Goal: Task Accomplishment & Management: Manage account settings

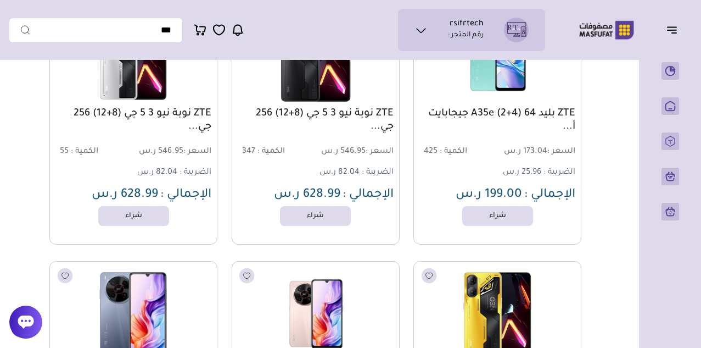
scroll to position [4777, 0]
click at [423, 33] on icon at bounding box center [421, 30] width 13 height 13
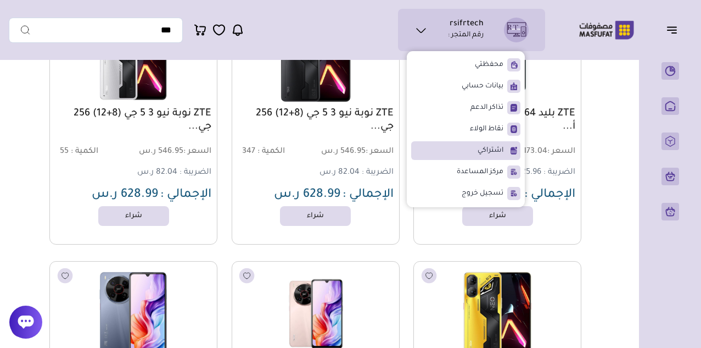
click at [491, 150] on span "اشتراكي" at bounding box center [491, 150] width 26 height 11
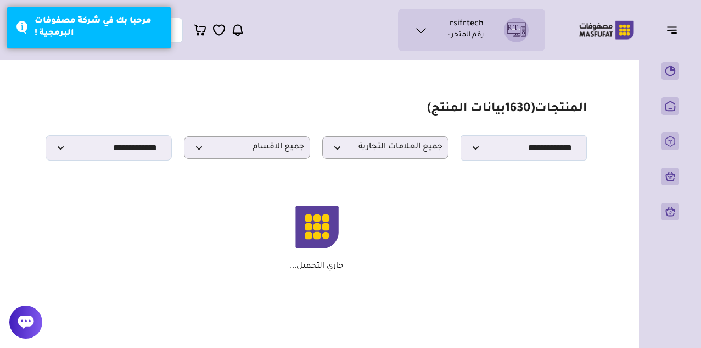
click at [478, 40] on p "رقم المتجر :" at bounding box center [466, 35] width 36 height 11
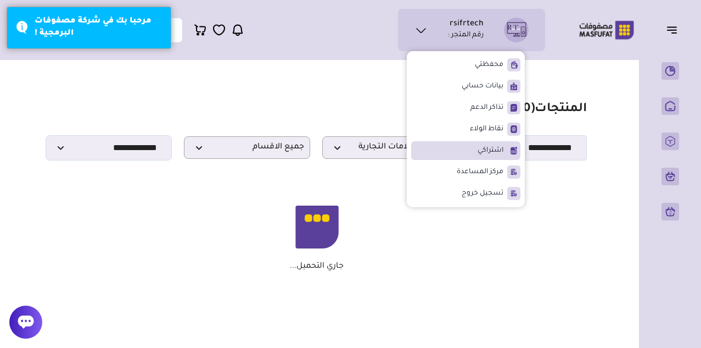
click at [495, 152] on span "اشتراكي" at bounding box center [491, 150] width 26 height 11
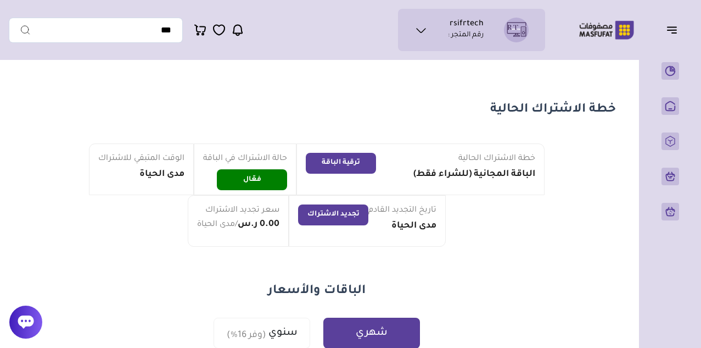
click at [349, 165] on button "ترقية الباقة" at bounding box center [341, 163] width 70 height 21
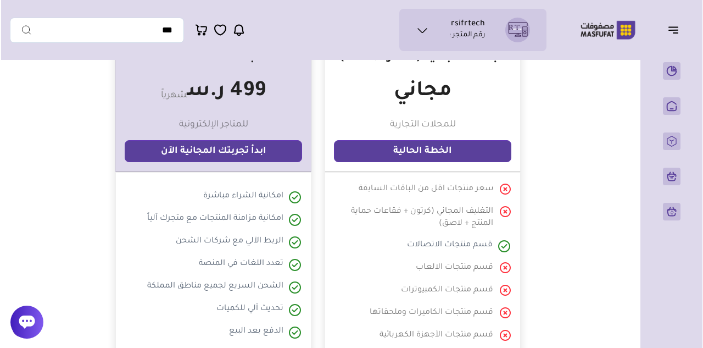
scroll to position [329, 0]
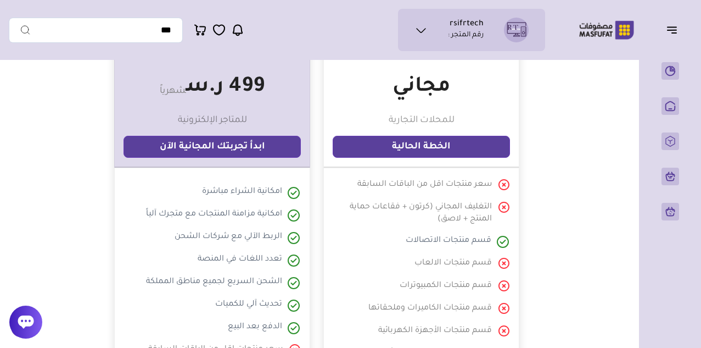
click at [242, 150] on link "ابدأ تجربتك المجانية الآن" at bounding box center [212, 147] width 177 height 22
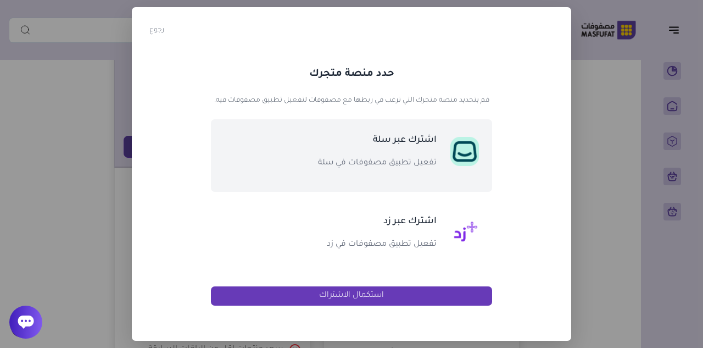
click at [360, 155] on div "اشترك عبر سلة تفعيل تطبيق مصفوفات في سلة" at bounding box center [358, 155] width 170 height 46
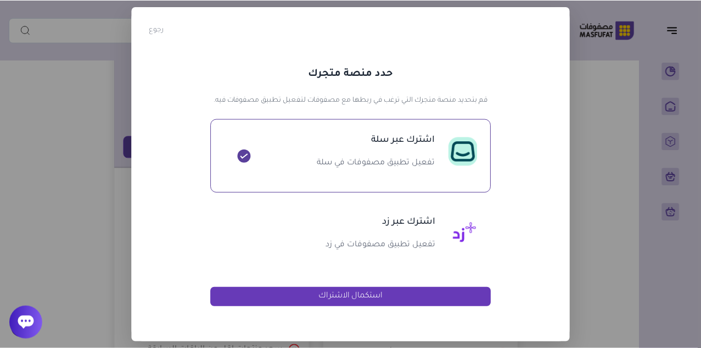
scroll to position [0, 0]
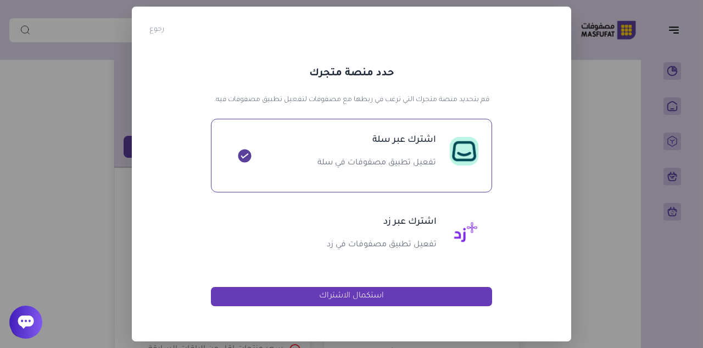
click at [154, 27] on button "رجوع" at bounding box center [156, 29] width 15 height 11
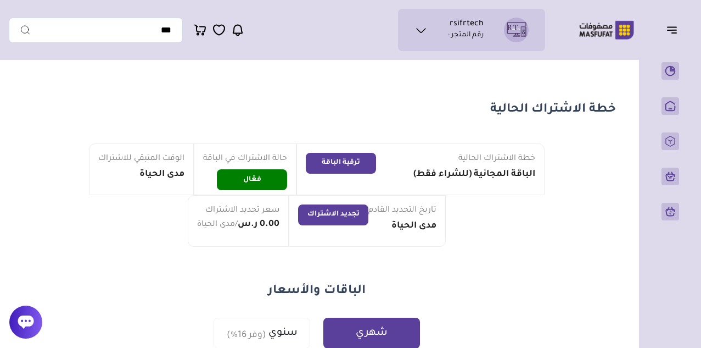
drag, startPoint x: 489, startPoint y: 24, endPoint x: 429, endPoint y: 26, distance: 59.3
click at [429, 26] on ul "rsifrtech رقم المتجر :" at bounding box center [472, 30] width 130 height 25
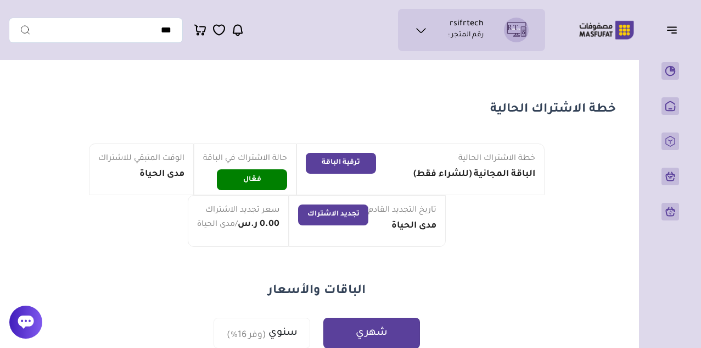
drag, startPoint x: 490, startPoint y: 24, endPoint x: 451, endPoint y: 40, distance: 42.8
click at [446, 25] on ul "rsifrtech رقم المتجر :" at bounding box center [472, 30] width 130 height 25
